Goal: Task Accomplishment & Management: Manage account settings

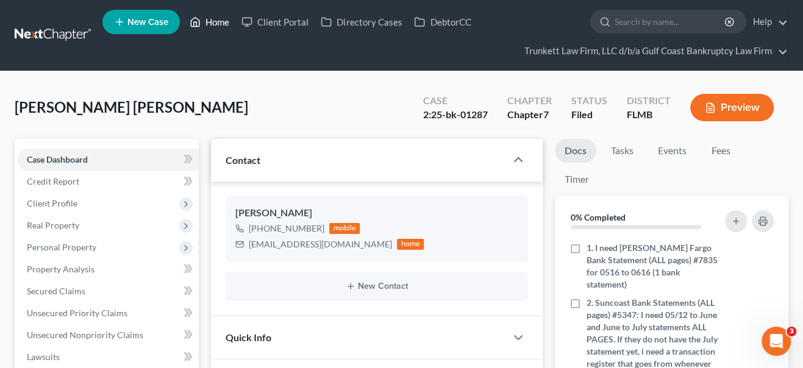
click at [224, 22] on link "Home" at bounding box center [210, 22] width 52 height 22
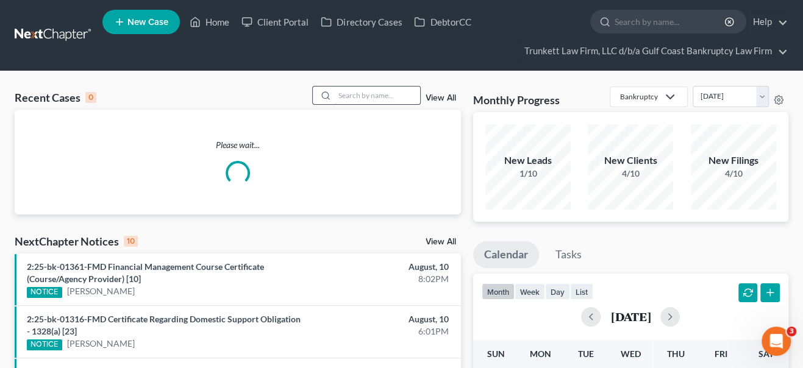
click at [343, 95] on input "search" at bounding box center [377, 96] width 85 height 18
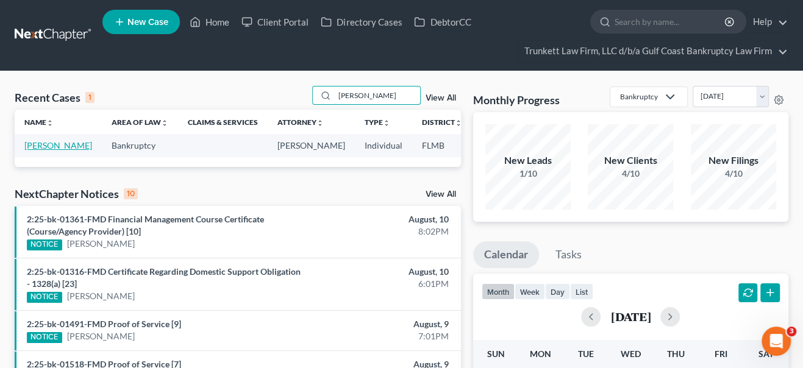
type input "[PERSON_NAME]"
click at [41, 151] on link "[PERSON_NAME]" at bounding box center [58, 145] width 68 height 10
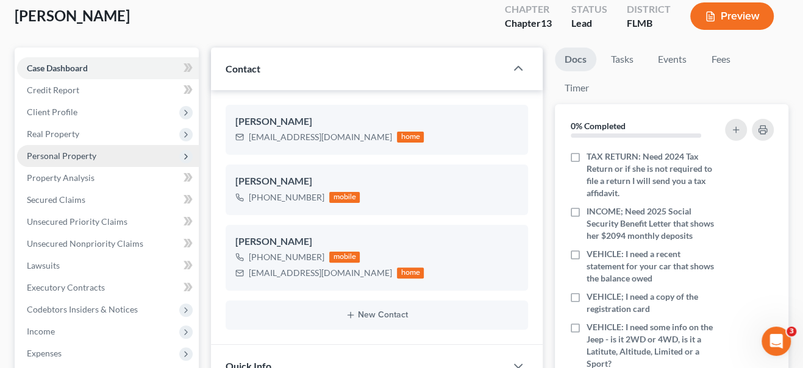
scroll to position [111, 0]
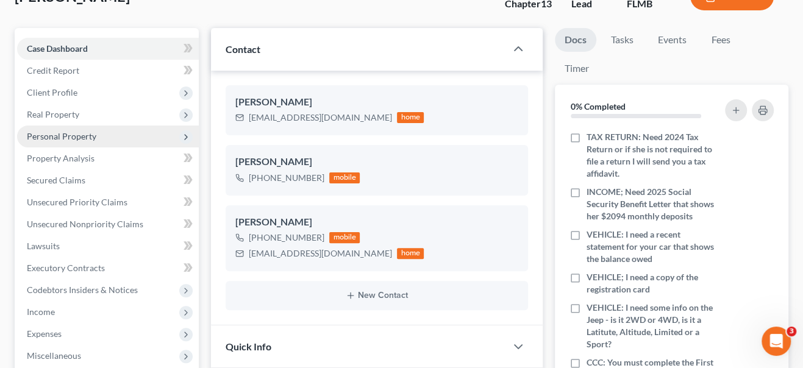
click at [78, 138] on span "Personal Property" at bounding box center [62, 136] width 70 height 10
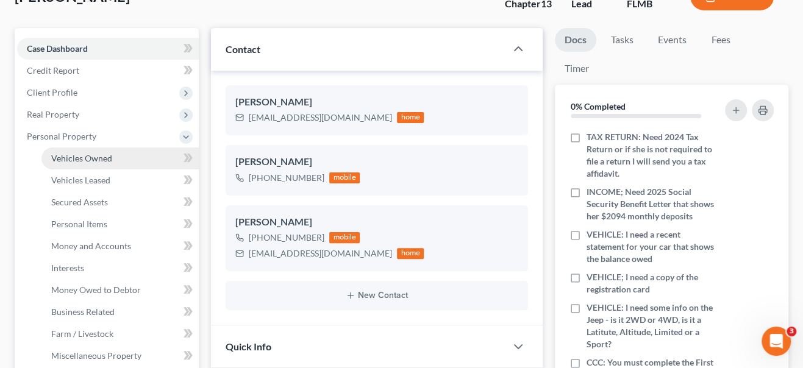
click at [78, 161] on span "Vehicles Owned" at bounding box center [81, 158] width 61 height 10
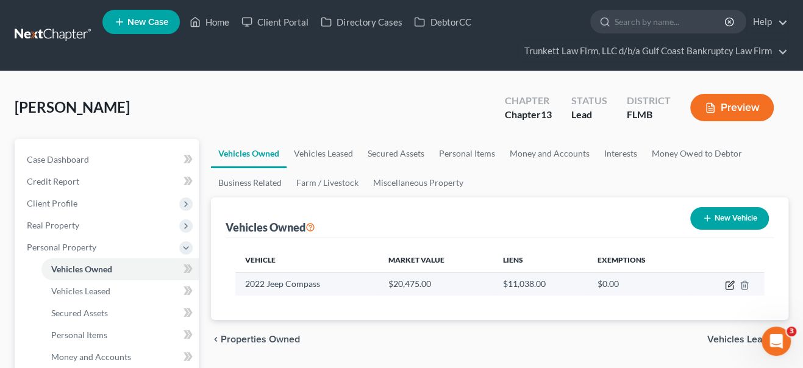
click at [727, 282] on icon "button" at bounding box center [730, 285] width 10 height 10
select select "0"
select select "4"
select select "0"
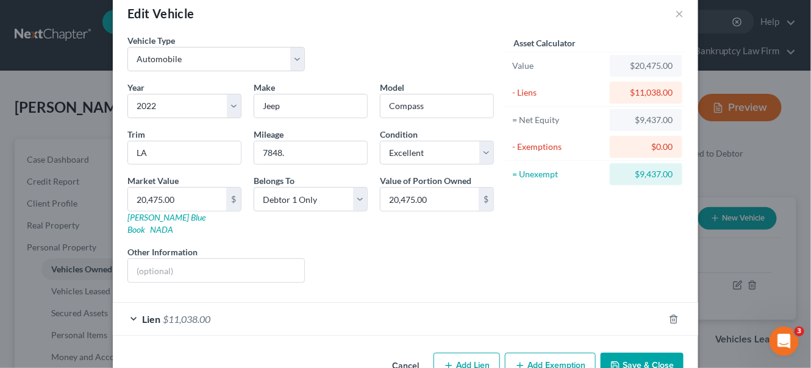
scroll to position [42, 0]
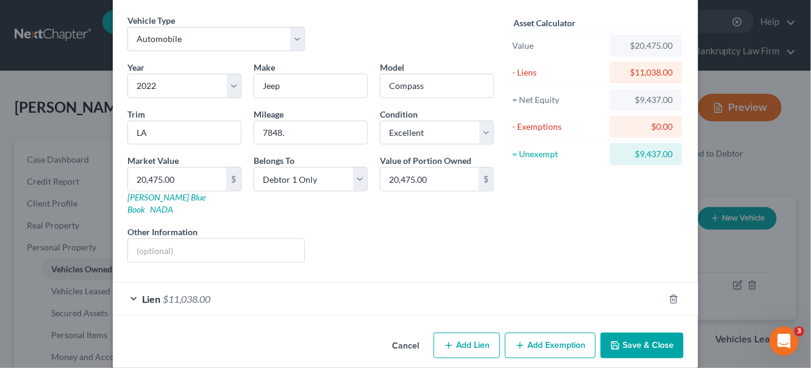
click at [404, 283] on div "Lien $11,038.00" at bounding box center [388, 299] width 551 height 32
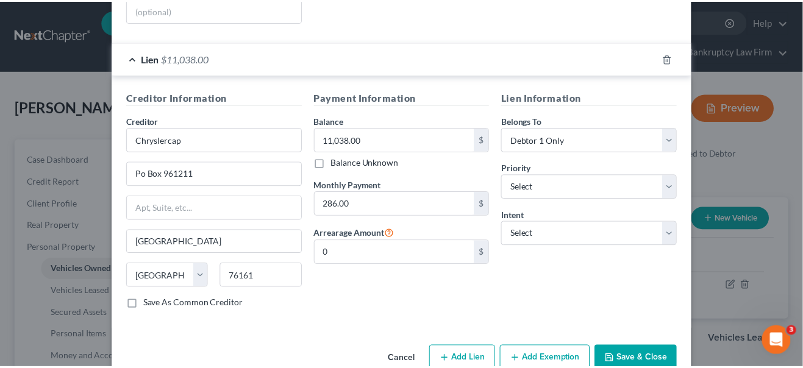
scroll to position [294, 0]
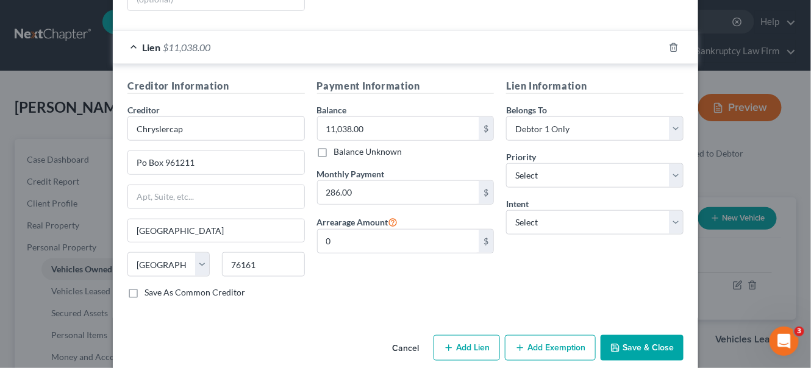
click at [641, 335] on button "Save & Close" at bounding box center [642, 348] width 83 height 26
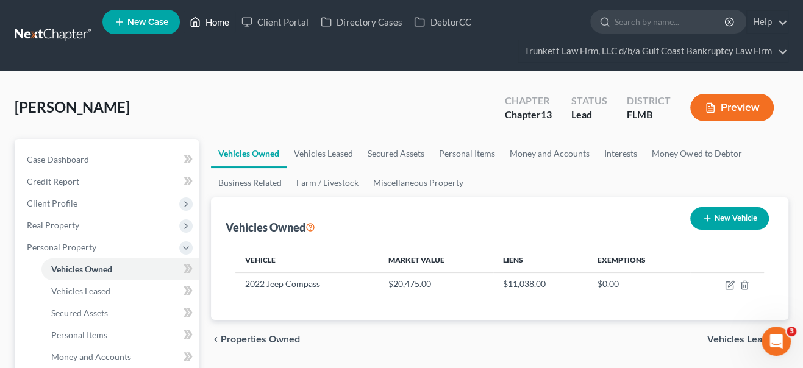
click at [220, 21] on link "Home" at bounding box center [210, 22] width 52 height 22
